Goal: Task Accomplishment & Management: Manage account settings

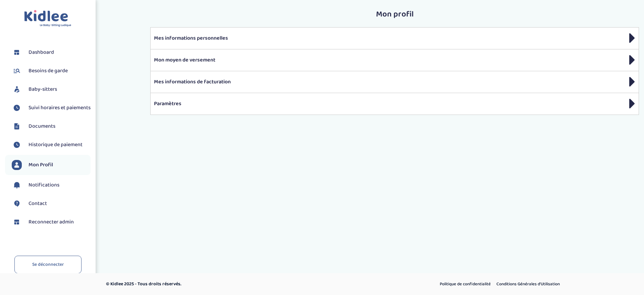
click at [42, 87] on span "Baby-sitters" at bounding box center [43, 89] width 29 height 8
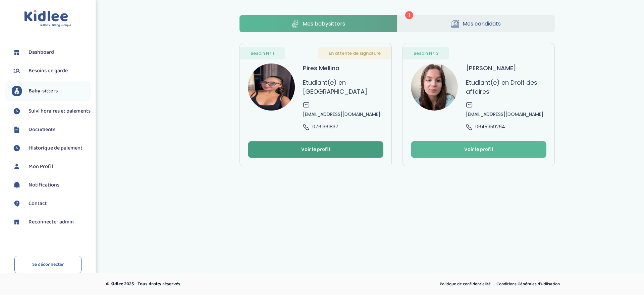
click at [330, 141] on button "Voir le profil" at bounding box center [316, 149] width 136 height 17
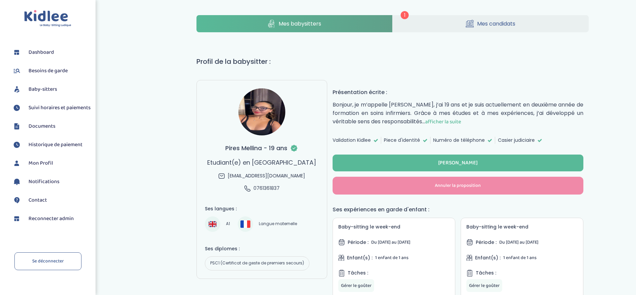
click at [51, 222] on span "Reconnecter admin" at bounding box center [51, 218] width 45 height 8
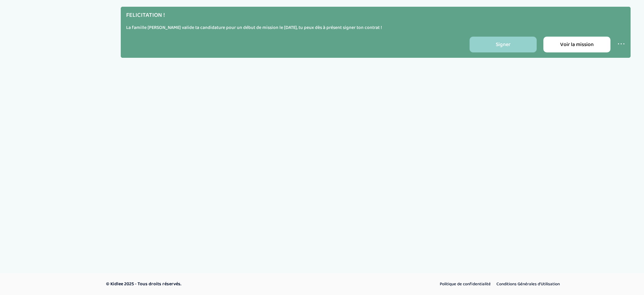
select select "1"
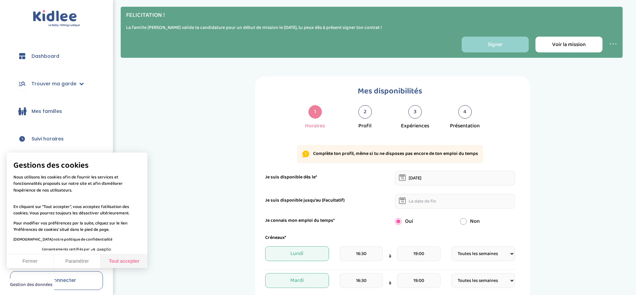
click at [124, 264] on button "Tout accepter" at bounding box center [124, 261] width 47 height 14
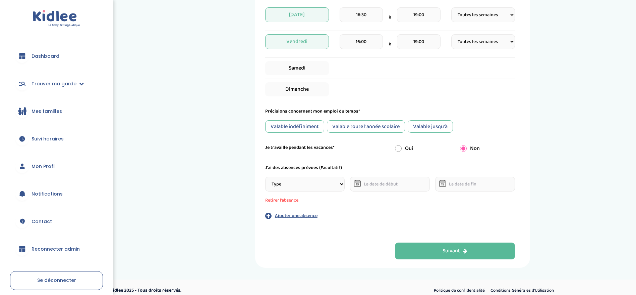
scroll to position [320, 0]
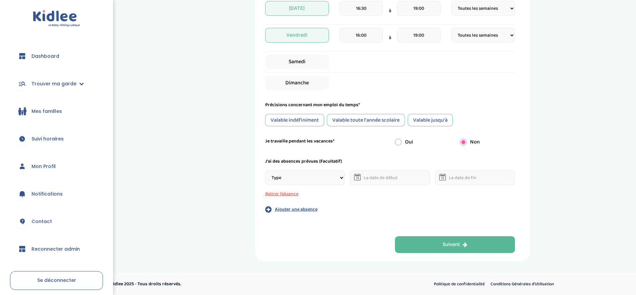
click at [56, 248] on span "Reconnecter admin" at bounding box center [56, 248] width 48 height 7
